Goal: Task Accomplishment & Management: Complete application form

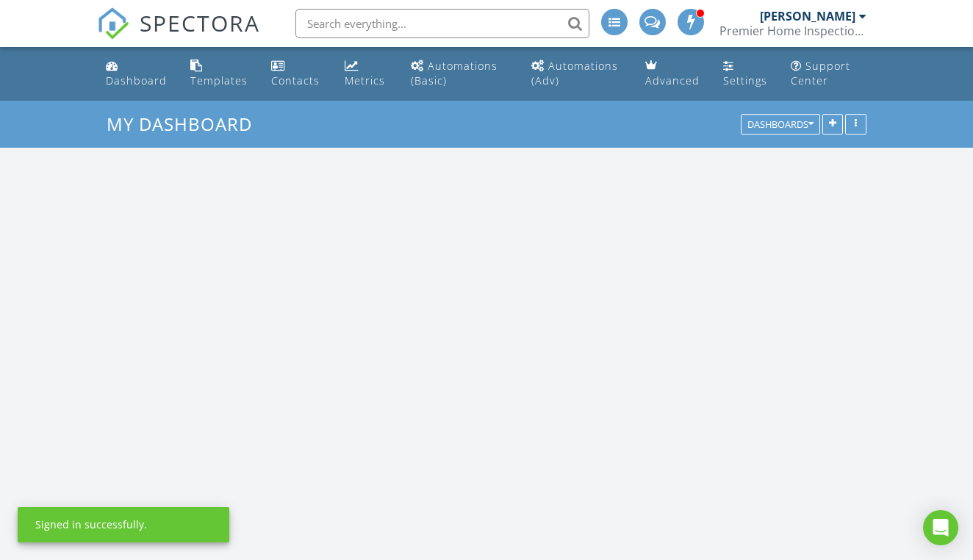
scroll to position [1338, 974]
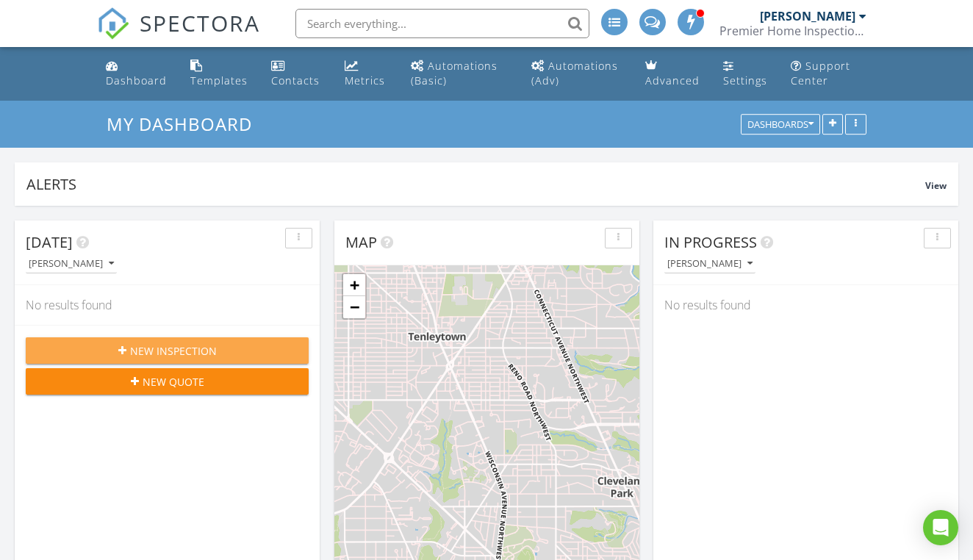
click at [201, 343] on span "New Inspection" at bounding box center [173, 350] width 87 height 15
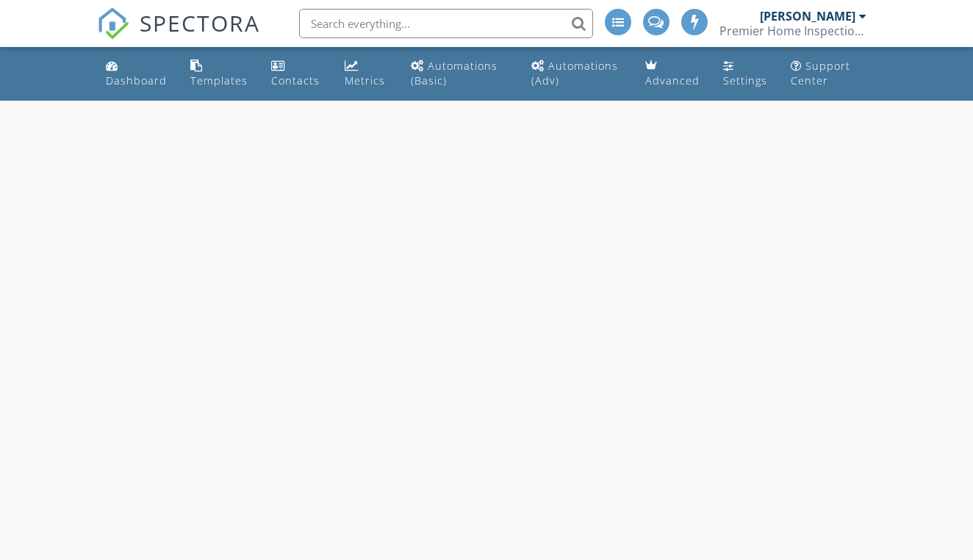
select select "7"
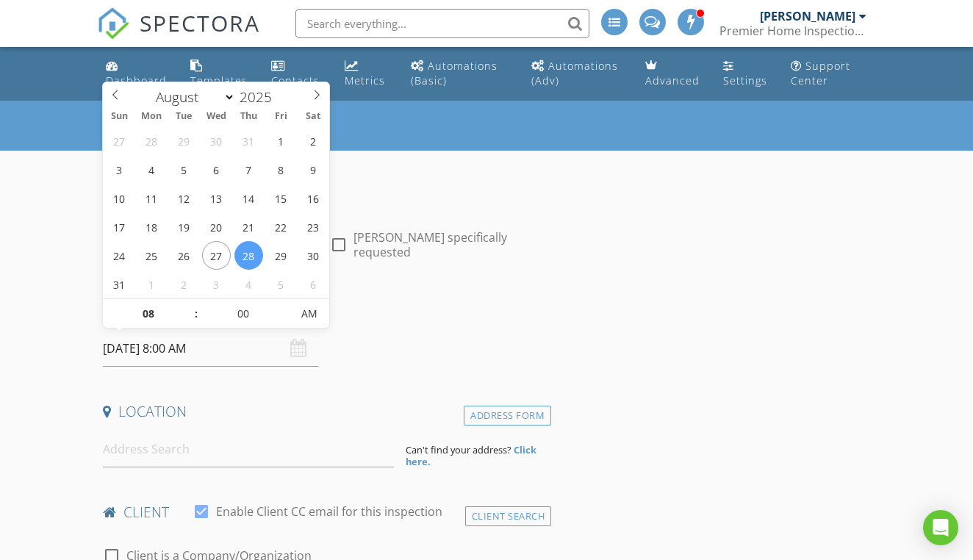
click at [201, 342] on input "[DATE] 8:00 AM" at bounding box center [210, 349] width 215 height 36
type input "09"
type input "[DATE] 9:00 AM"
click at [190, 303] on span at bounding box center [189, 306] width 10 height 15
type input "10"
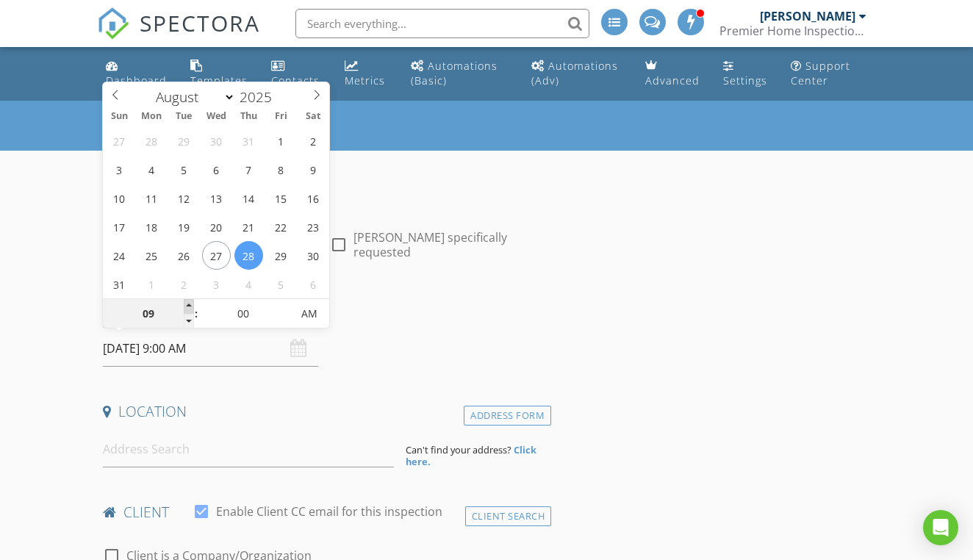
type input "[DATE] 10:00 AM"
click at [190, 303] on span at bounding box center [189, 306] width 10 height 15
type input "11"
type input "[DATE] 11:00 AM"
click at [190, 303] on span at bounding box center [189, 306] width 10 height 15
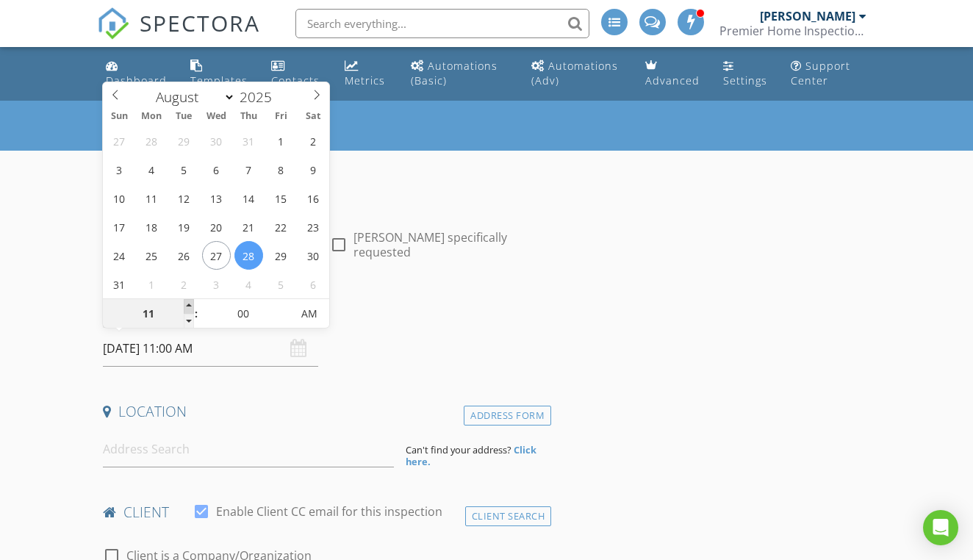
type input "12"
type input "[DATE] 12:00 PM"
click at [190, 303] on span at bounding box center [189, 306] width 10 height 15
type input "01"
type input "[DATE] 1:00 PM"
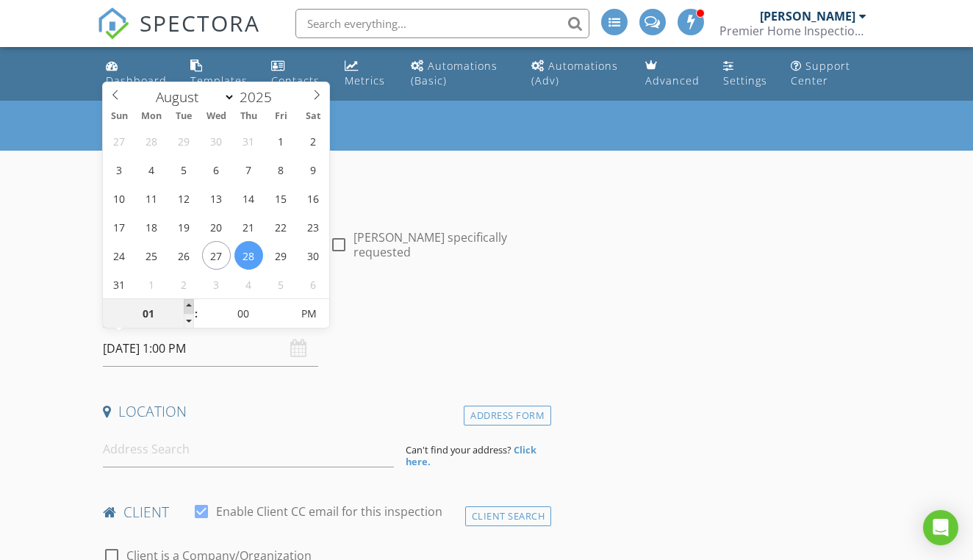
click at [190, 303] on span at bounding box center [189, 306] width 10 height 15
type input "02"
type input "[DATE] 2:00 PM"
click at [190, 303] on span at bounding box center [189, 306] width 10 height 15
type input "03"
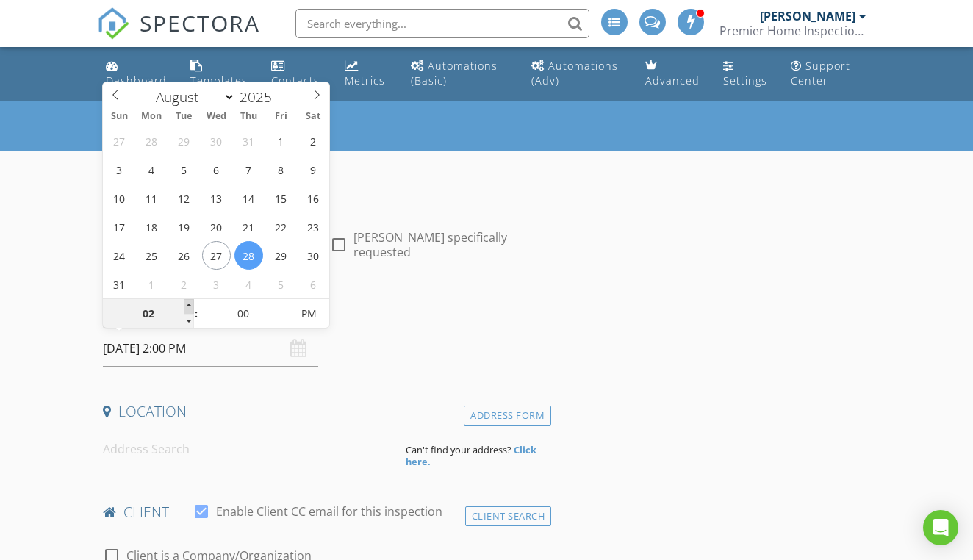
type input "[DATE] 3:00 PM"
click at [190, 303] on span at bounding box center [189, 306] width 10 height 15
type input "04"
type input "[DATE] 4:00 PM"
click at [190, 303] on span at bounding box center [189, 306] width 10 height 15
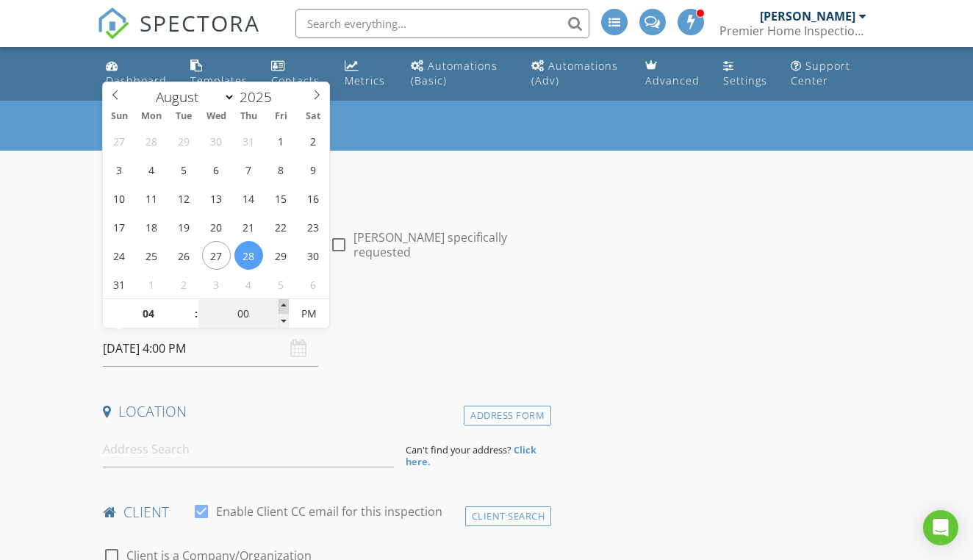
type input "05"
type input "[DATE] 4:05 PM"
click at [282, 303] on span at bounding box center [283, 306] width 10 height 15
type input "10"
type input "[DATE] 4:10 PM"
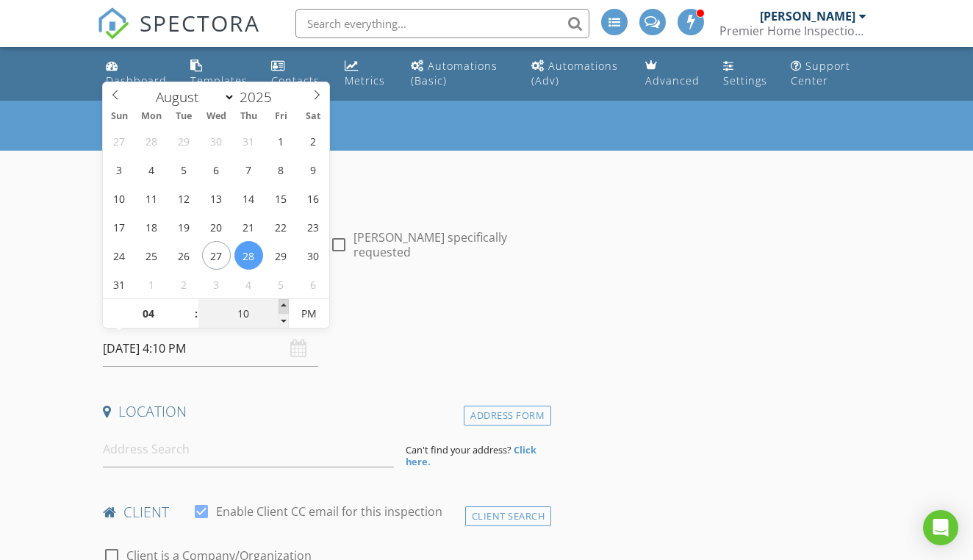
click at [282, 303] on span at bounding box center [283, 306] width 10 height 15
type input "15"
type input "[DATE] 4:15 PM"
click at [282, 303] on span at bounding box center [283, 306] width 10 height 15
type input "20"
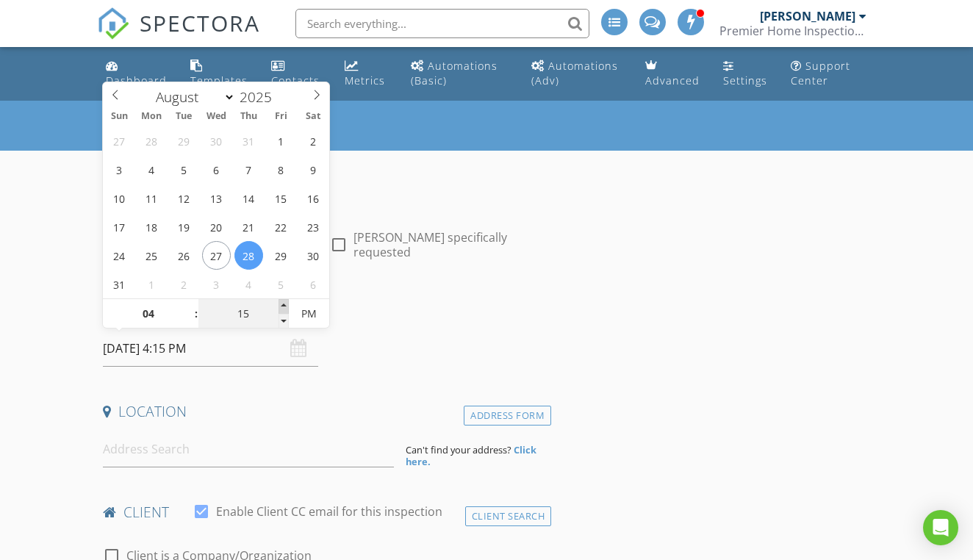
type input "[DATE] 4:20 PM"
click at [282, 303] on span at bounding box center [283, 306] width 10 height 15
type input "25"
type input "[DATE] 4:25 PM"
click at [282, 303] on span at bounding box center [283, 306] width 10 height 15
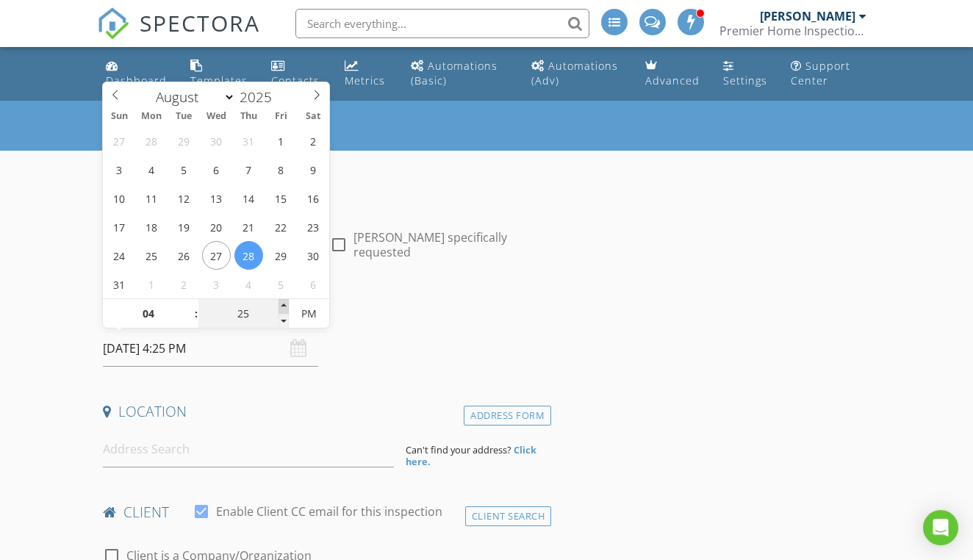
type input "30"
click at [282, 303] on span at bounding box center [283, 306] width 10 height 15
click at [224, 348] on input "[DATE] 4:30 PM" at bounding box center [210, 349] width 215 height 36
type input "[DATE] 4:30 PM"
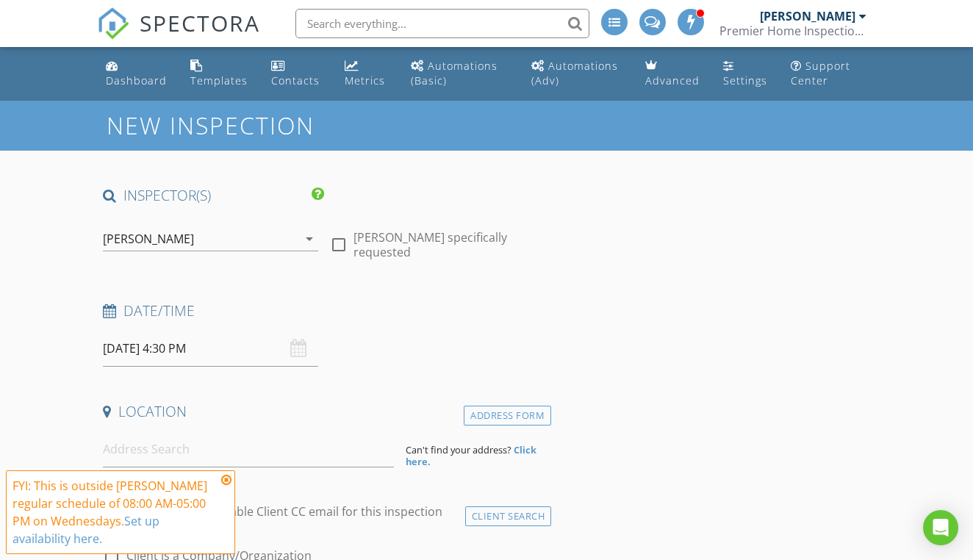
click at [219, 410] on h4 "Location" at bounding box center [324, 411] width 442 height 19
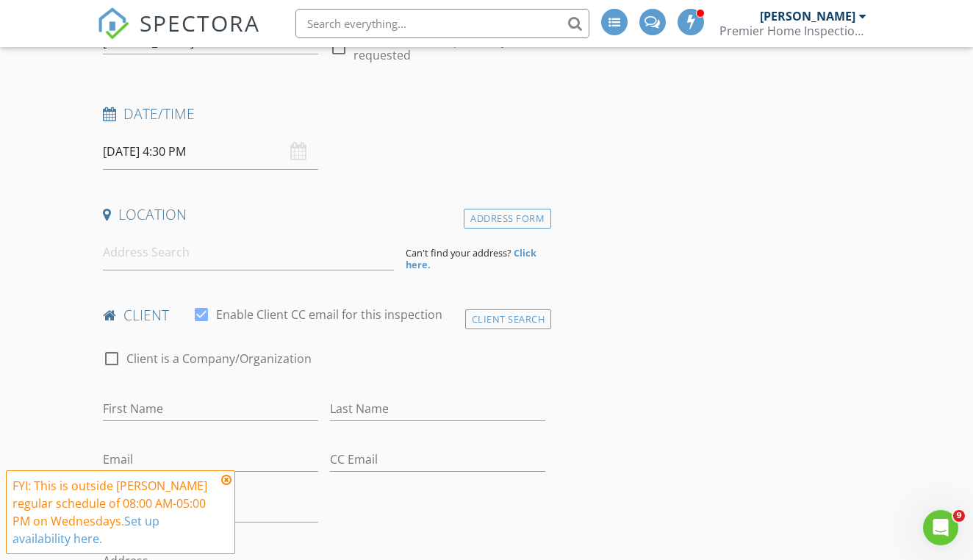
scroll to position [221, 0]
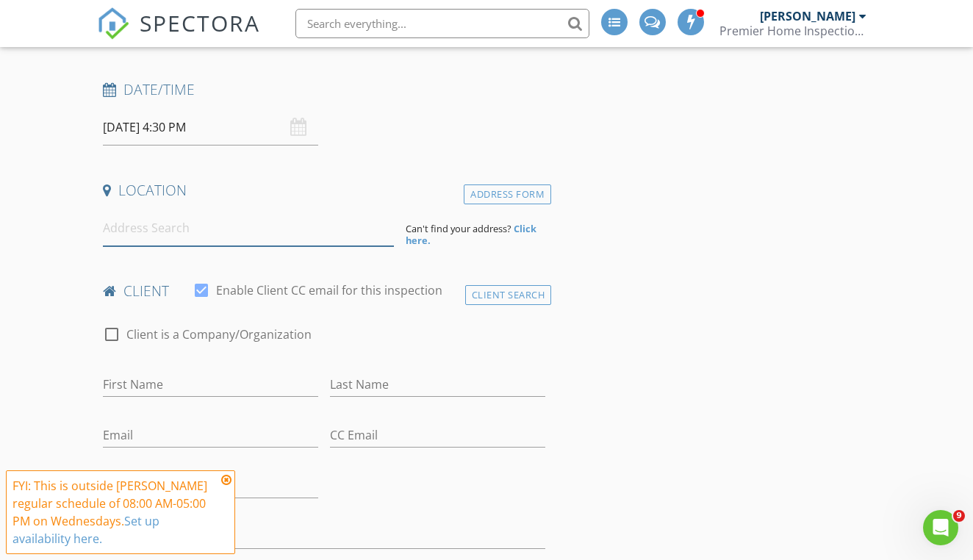
click at [198, 231] on input at bounding box center [248, 228] width 291 height 36
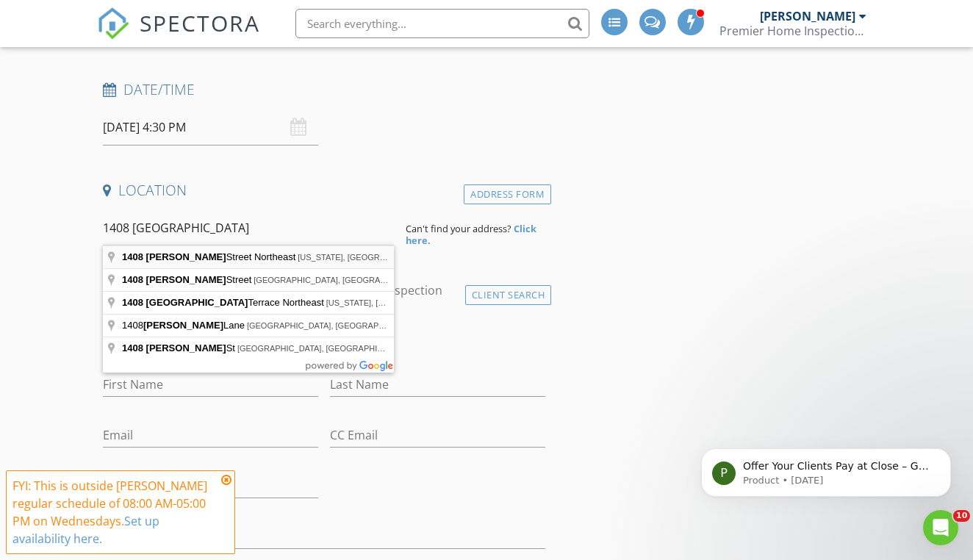
type input "[STREET_ADDRESS][PERSON_NAME][US_STATE]"
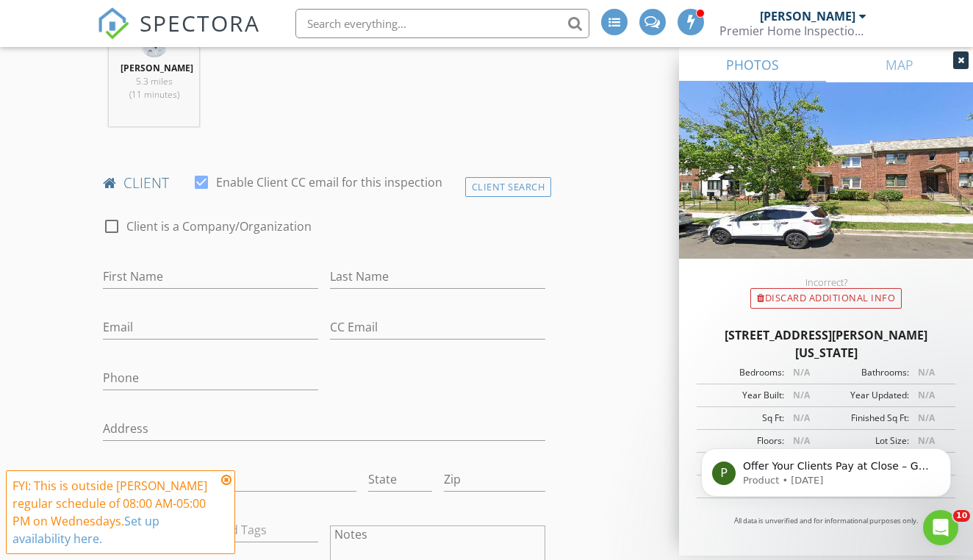
scroll to position [631, 0]
type input "[PERSON_NAME]"
type input "Scarlett"
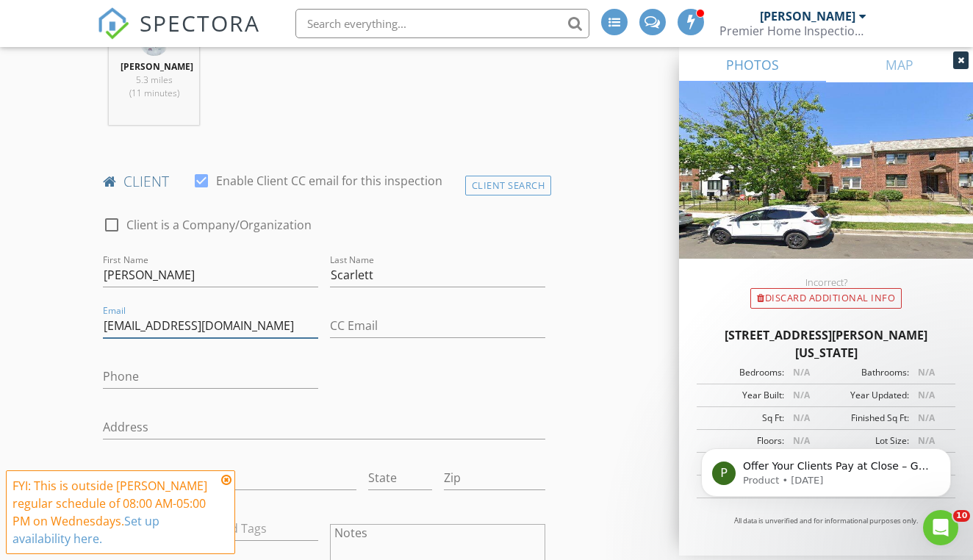
type input "[EMAIL_ADDRESS][DOMAIN_NAME]"
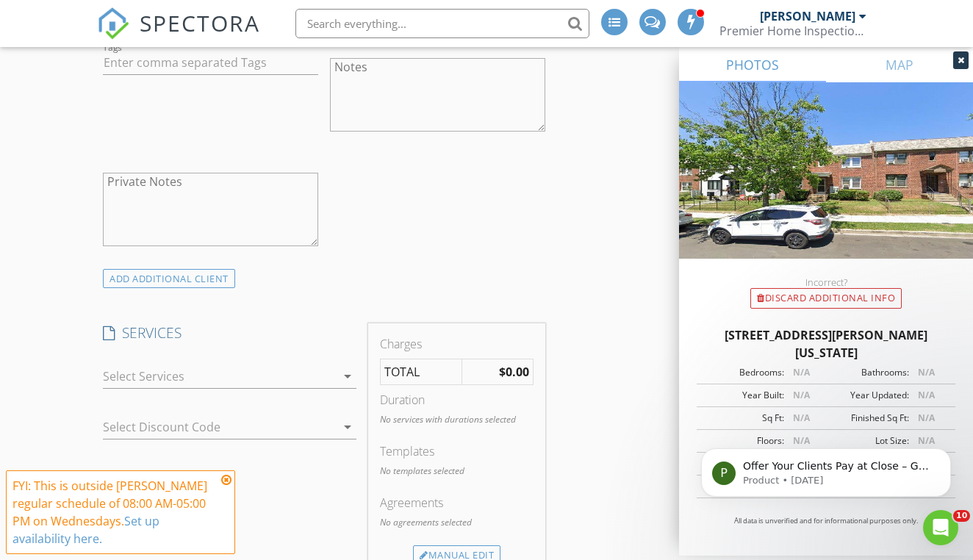
scroll to position [1179, 0]
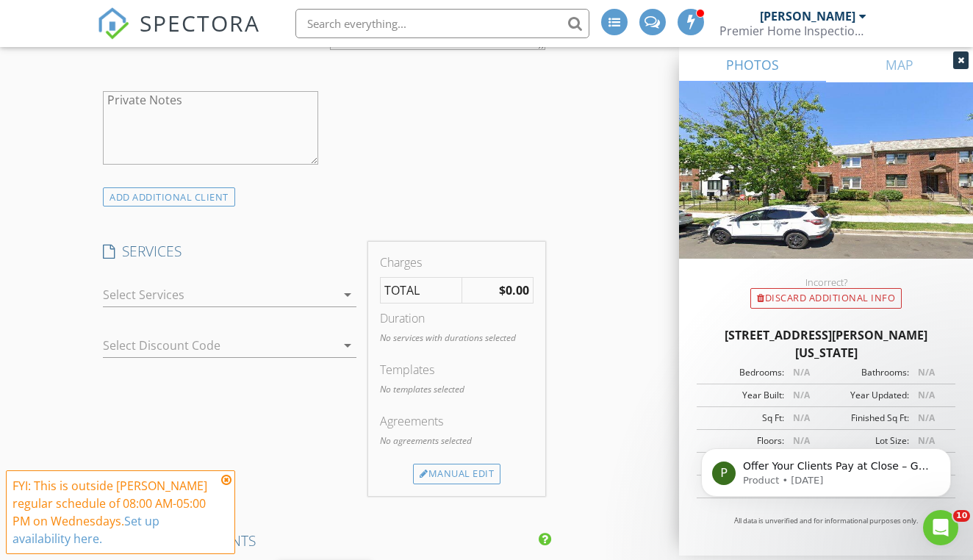
type input "[PHONE_NUMBER]"
click at [347, 303] on icon "arrow_drop_down" at bounding box center [348, 295] width 18 height 18
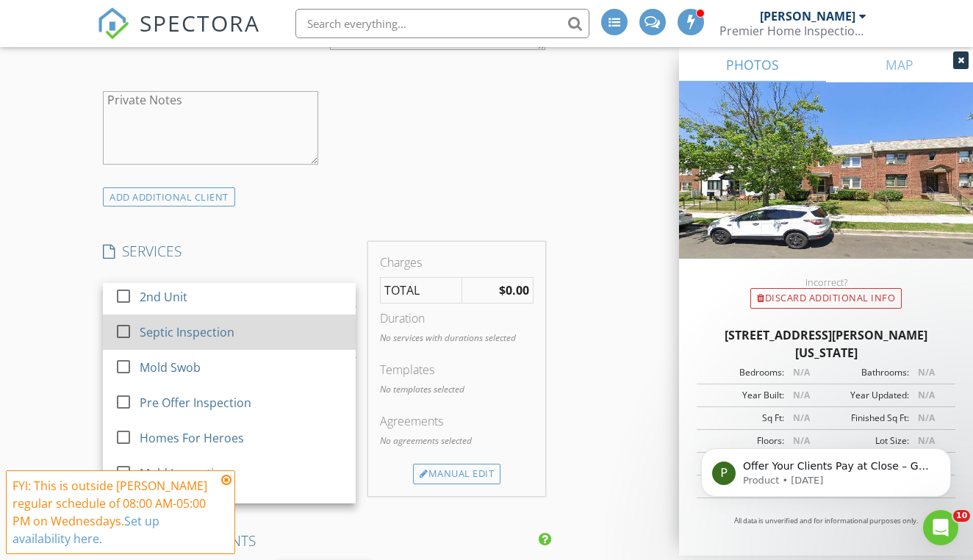
scroll to position [148, 0]
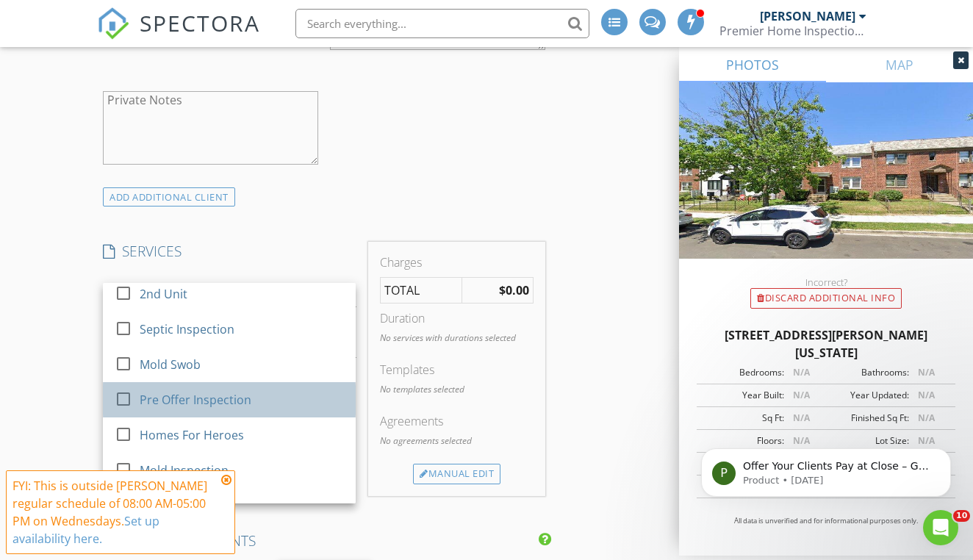
click at [245, 407] on div "Pre Offer Inspection" at bounding box center [196, 400] width 112 height 18
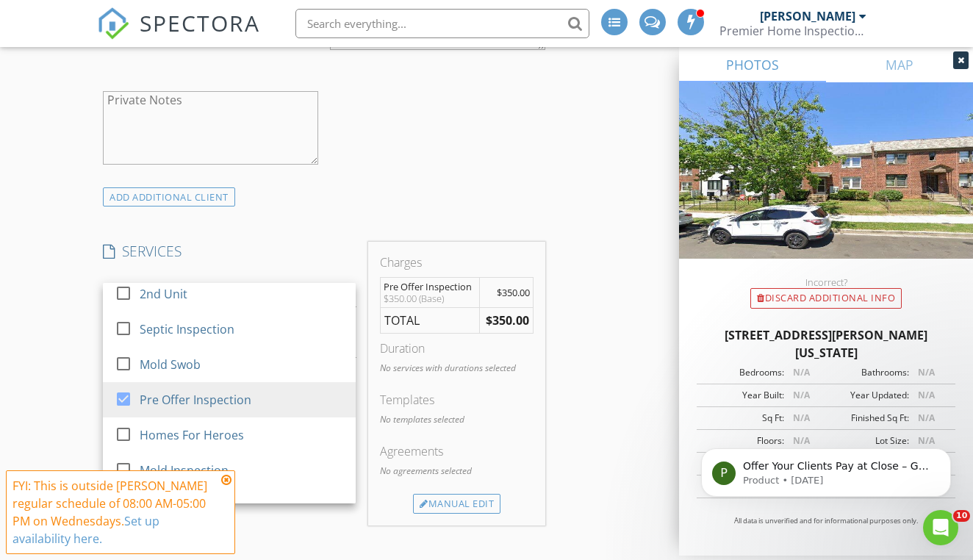
click at [499, 327] on strong "$350.00" at bounding box center [507, 320] width 43 height 16
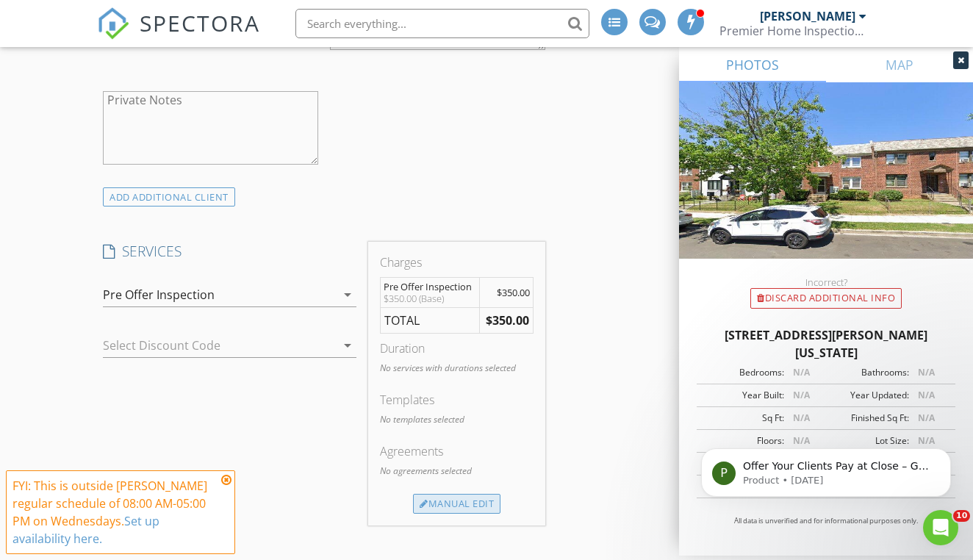
click at [453, 511] on div "Manual Edit" at bounding box center [456, 504] width 87 height 21
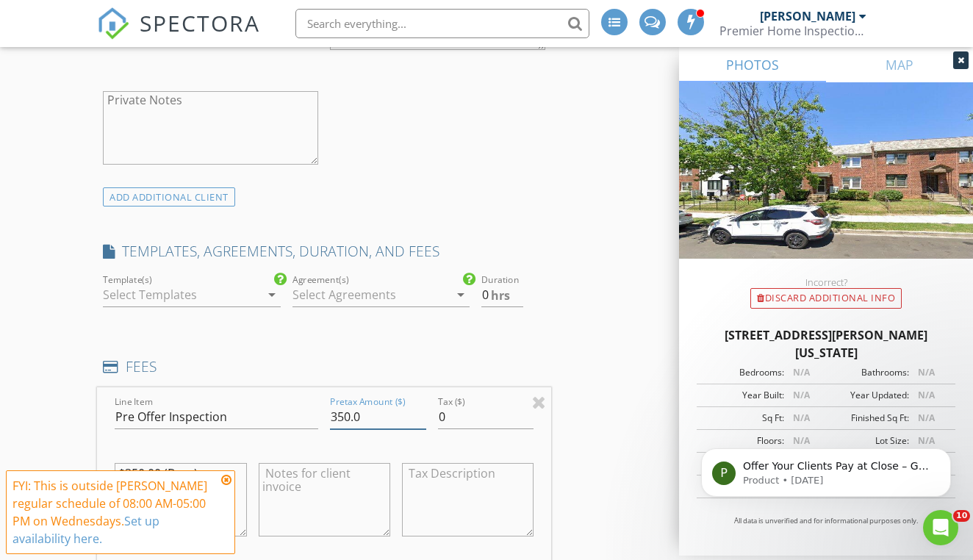
click at [347, 428] on input "350.0" at bounding box center [378, 417] width 96 height 24
type input "425.0"
click at [647, 345] on div "INSPECTOR(S) check_box [PERSON_NAME] PRIMARY [PERSON_NAME] arrow_drop_down chec…" at bounding box center [486, 551] width 778 height 3088
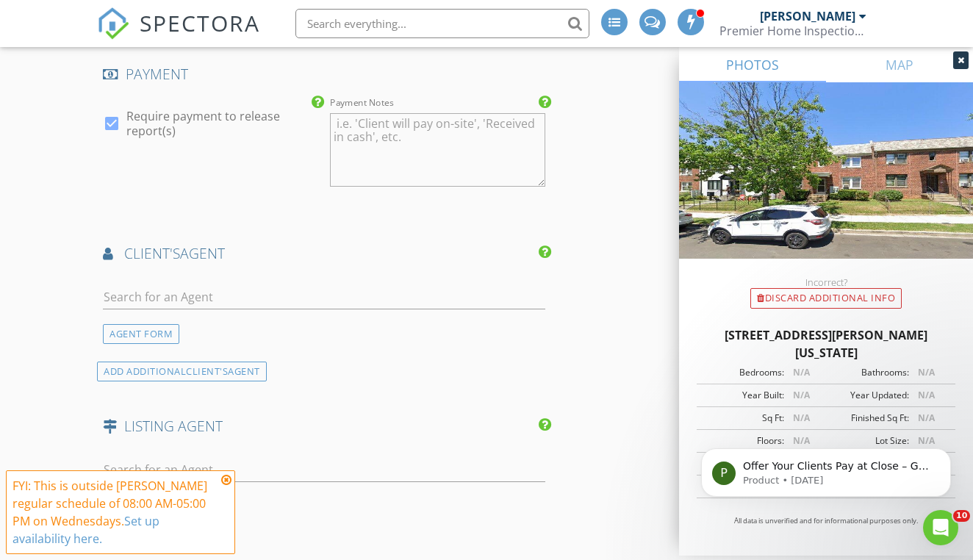
scroll to position [1922, 0]
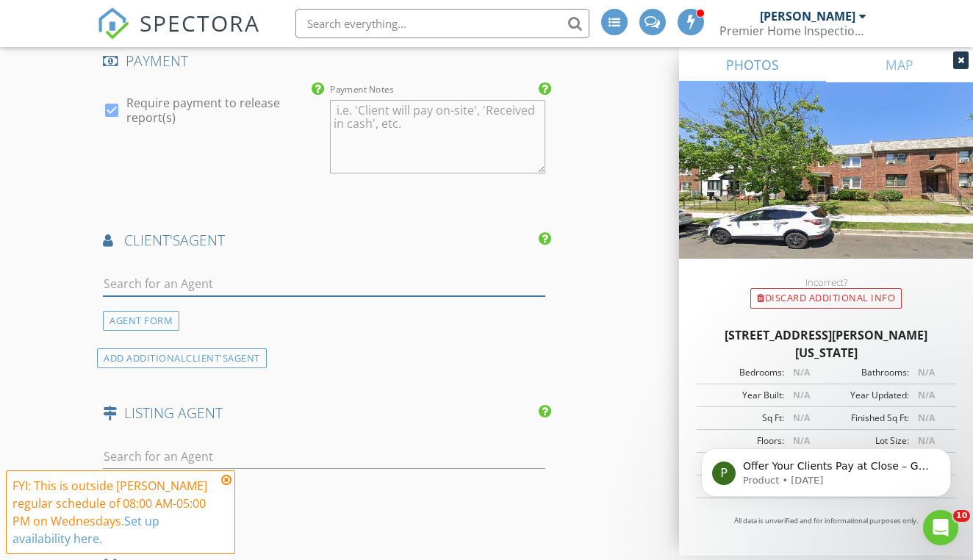
click at [330, 296] on input "text" at bounding box center [324, 284] width 442 height 24
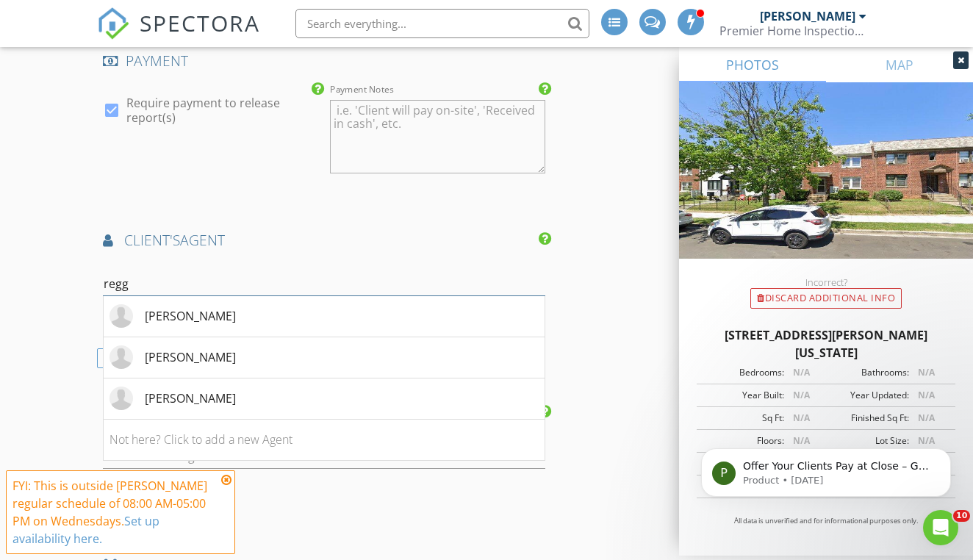
type input "[PERSON_NAME]"
drag, startPoint x: 330, startPoint y: 302, endPoint x: 217, endPoint y: 325, distance: 115.4
click at [217, 325] on div "[PERSON_NAME]" at bounding box center [190, 316] width 91 height 18
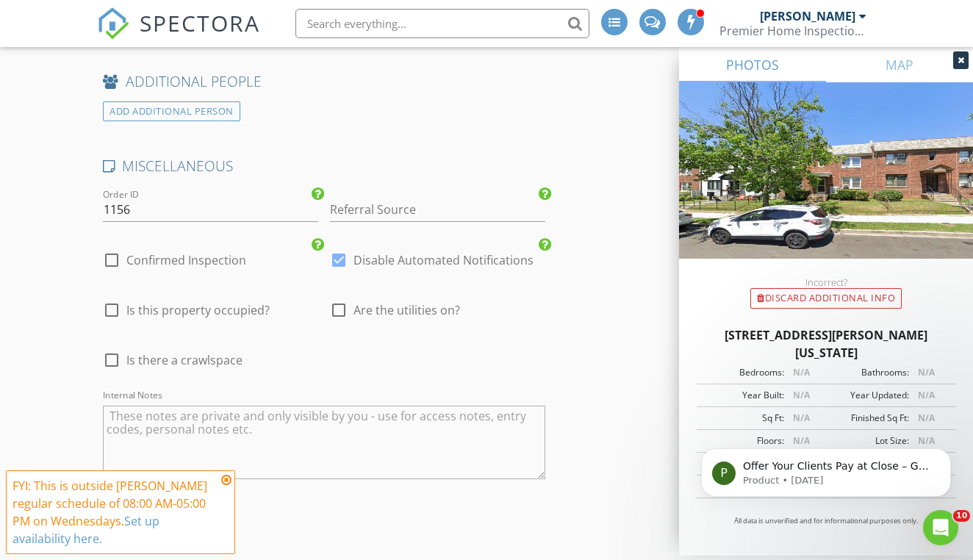
scroll to position [2793, 0]
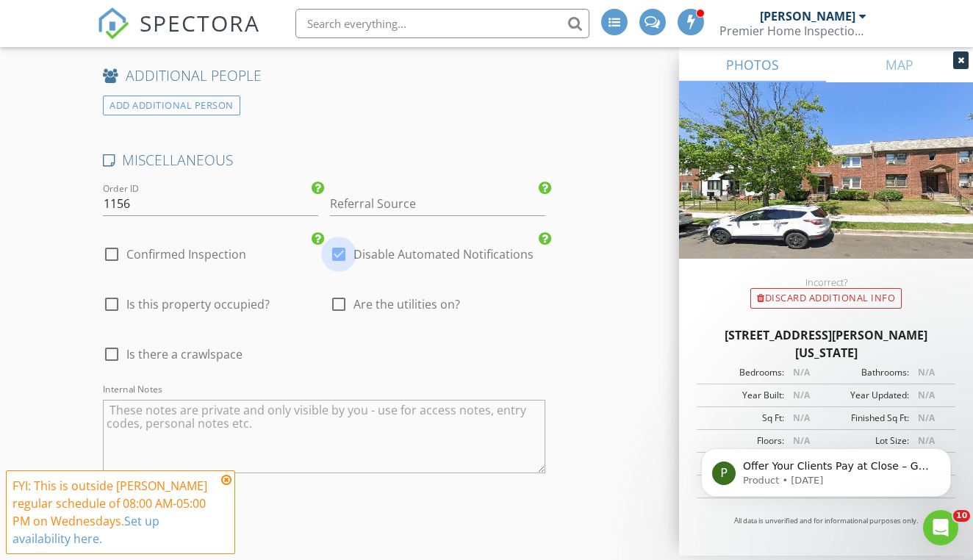
click at [337, 252] on div at bounding box center [338, 254] width 25 height 25
click at [101, 262] on div at bounding box center [111, 254] width 25 height 25
checkbox input "true"
click at [336, 262] on div at bounding box center [338, 254] width 25 height 25
checkbox input "false"
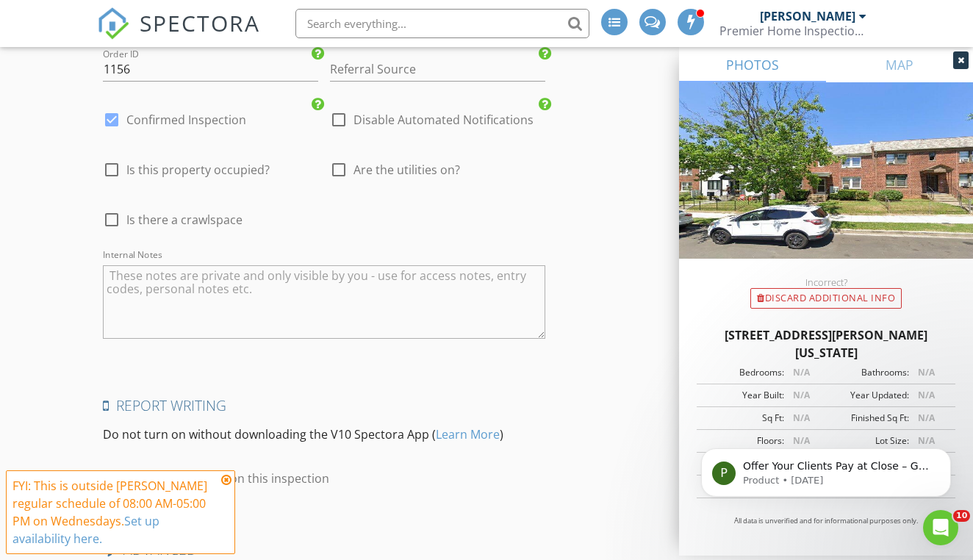
scroll to position [3135, 0]
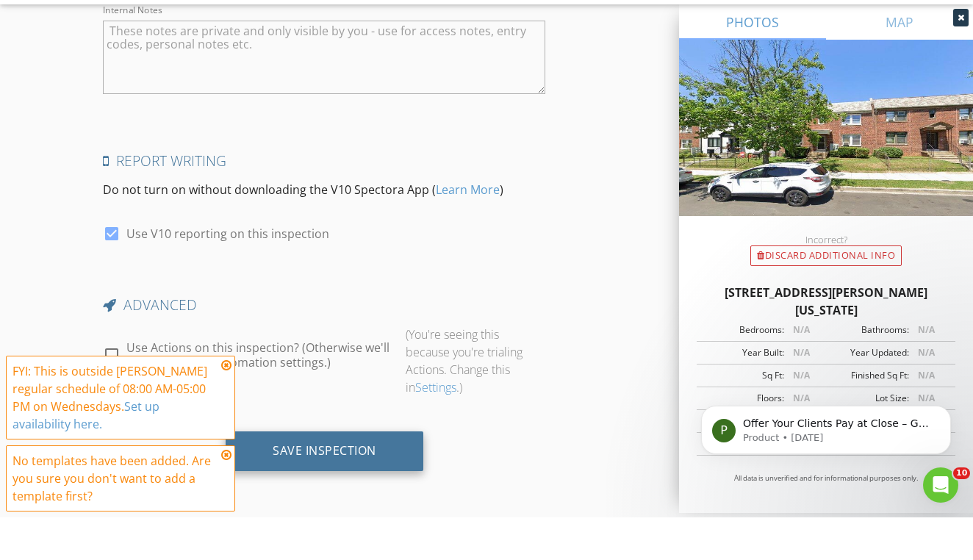
click at [337, 486] on div "Save Inspection" at bounding box center [325, 493] width 104 height 15
